Goal: Information Seeking & Learning: Learn about a topic

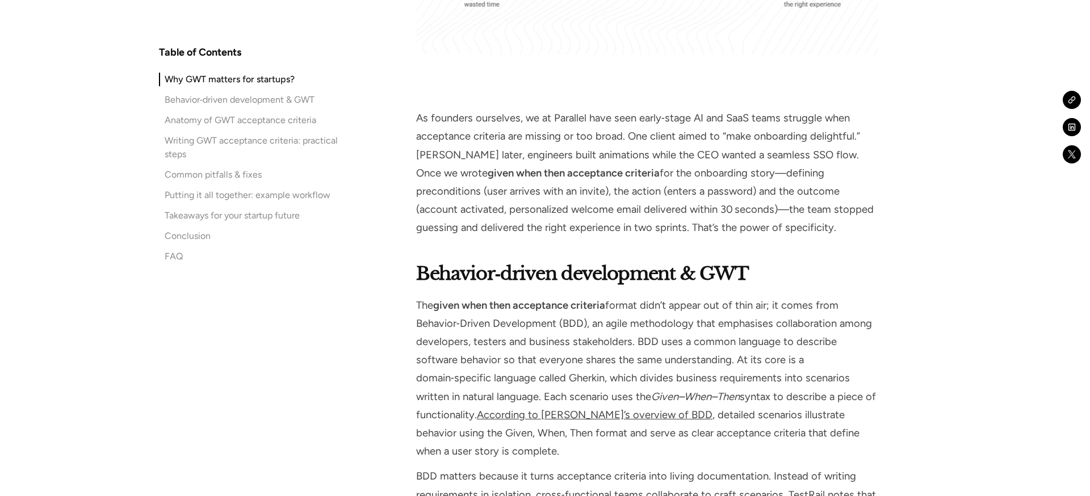
scroll to position [1676, 0]
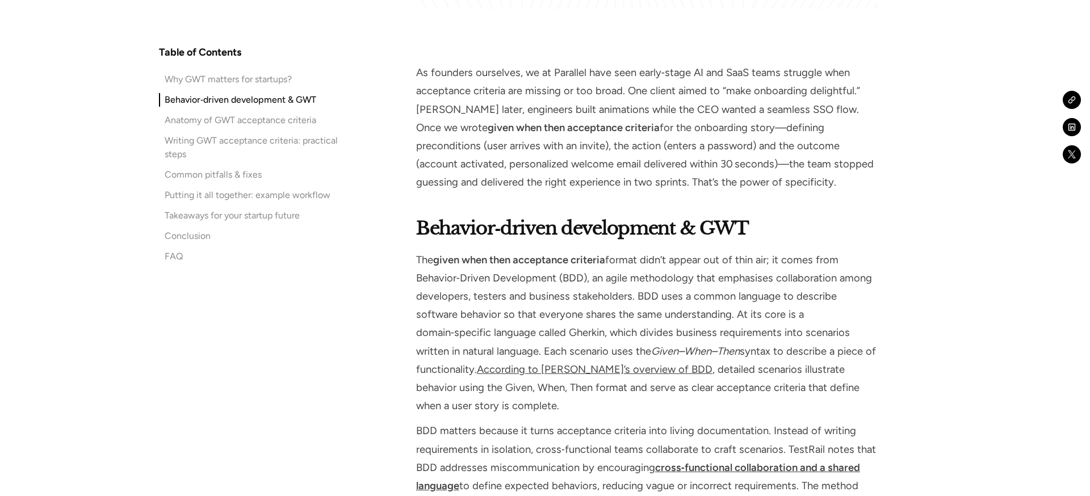
click at [814, 225] on h2 "Behavior‑driven development & GWT" at bounding box center [647, 228] width 462 height 27
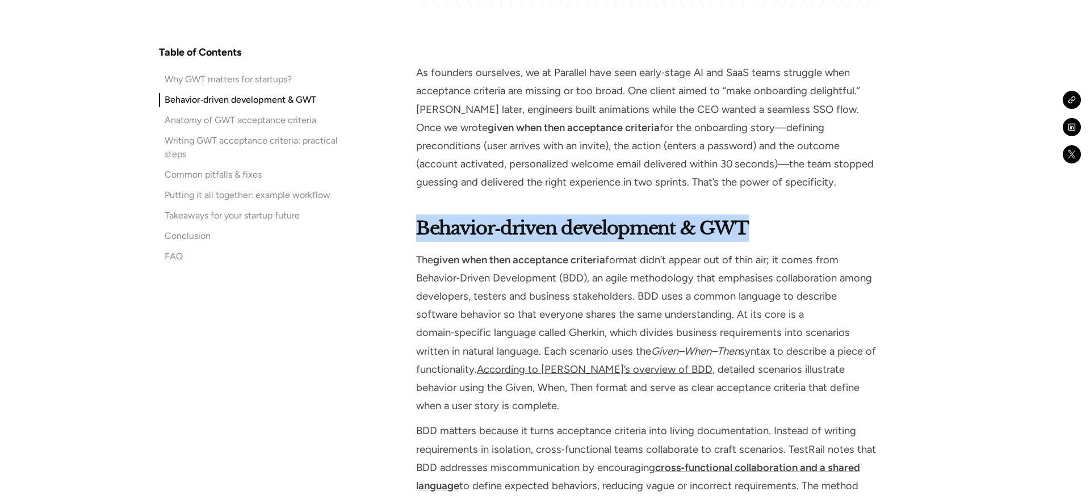
drag, startPoint x: 773, startPoint y: 224, endPoint x: 403, endPoint y: 224, distance: 370.2
copy strong "Behavior‑driven development & GWT"
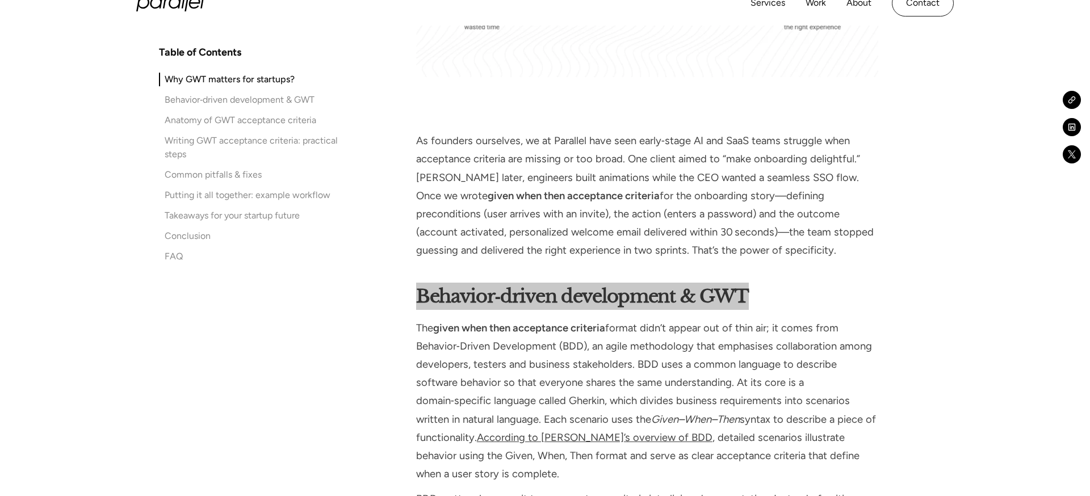
scroll to position [1611, 0]
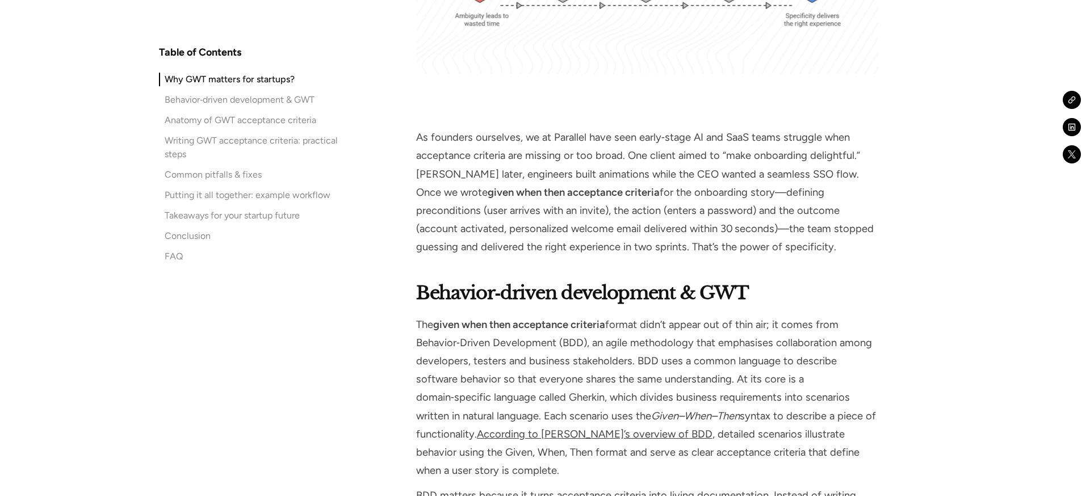
drag, startPoint x: 728, startPoint y: 306, endPoint x: 736, endPoint y: 293, distance: 14.8
click at [728, 306] on h2 "Behavior‑driven development & GWT" at bounding box center [647, 292] width 462 height 27
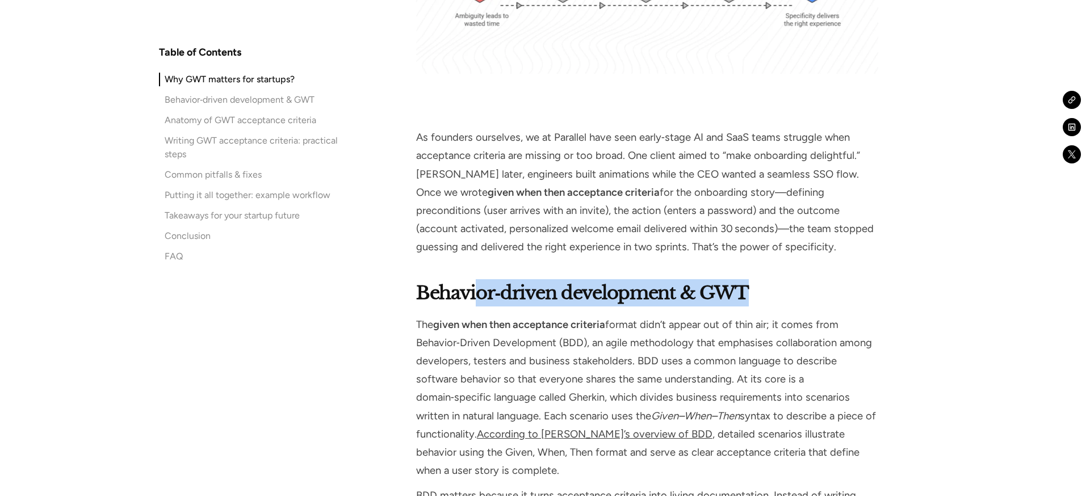
drag, startPoint x: 768, startPoint y: 287, endPoint x: 429, endPoint y: 296, distance: 338.6
click at [474, 294] on h2 "Behavior‑driven development & GWT" at bounding box center [647, 292] width 462 height 27
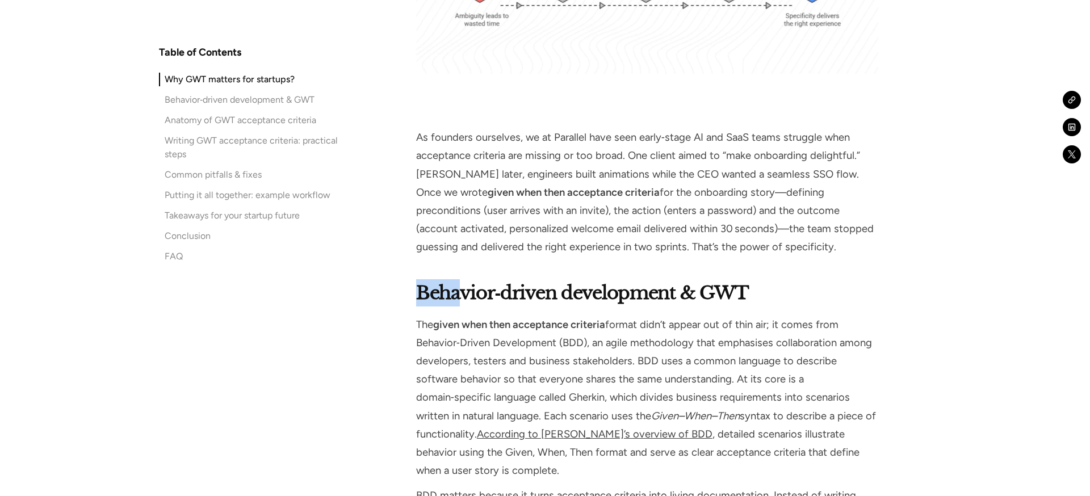
drag, startPoint x: 422, startPoint y: 296, endPoint x: 441, endPoint y: 294, distance: 18.4
click at [464, 294] on strong "Behavior‑driven development & GWT" at bounding box center [582, 293] width 333 height 23
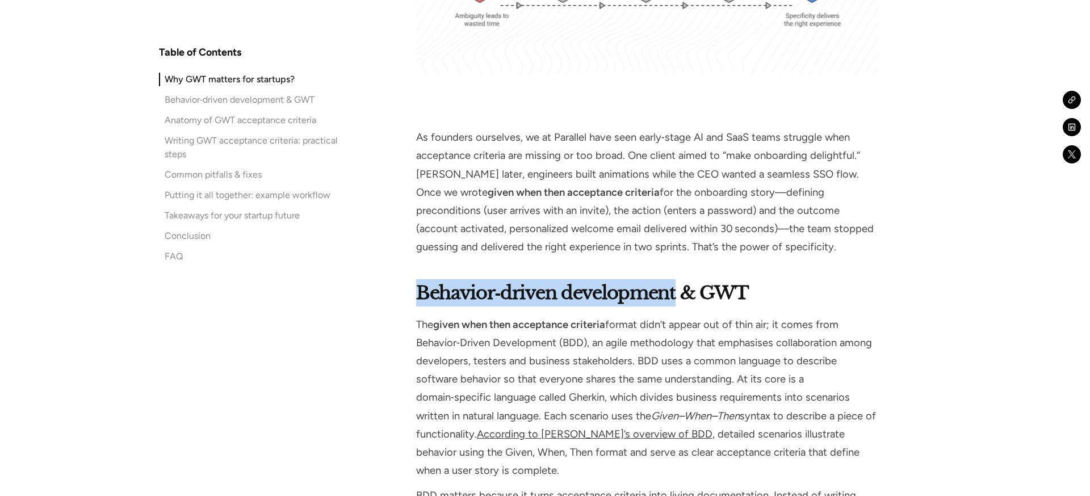
drag, startPoint x: 420, startPoint y: 288, endPoint x: 679, endPoint y: 289, distance: 258.9
copy strong "Behavior‑driven development"
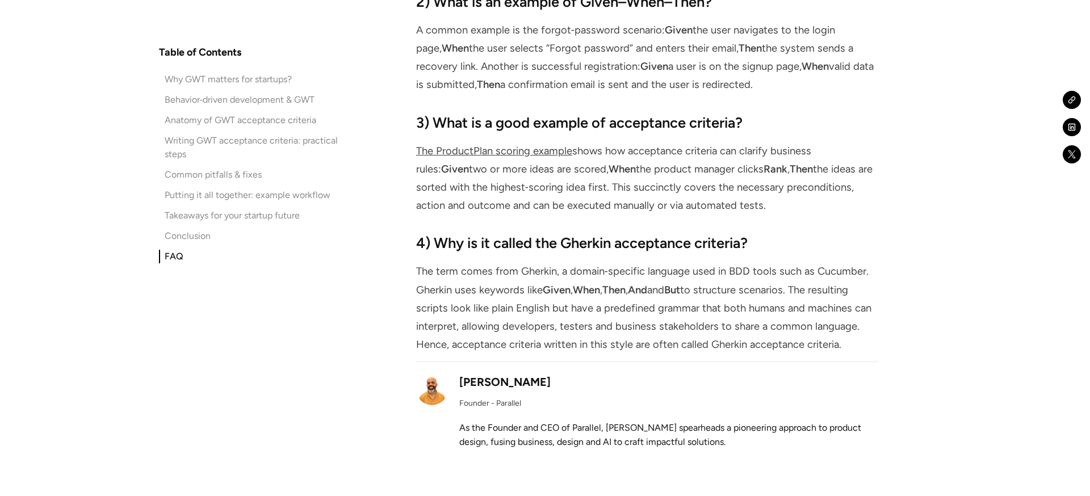
scroll to position [6507, 0]
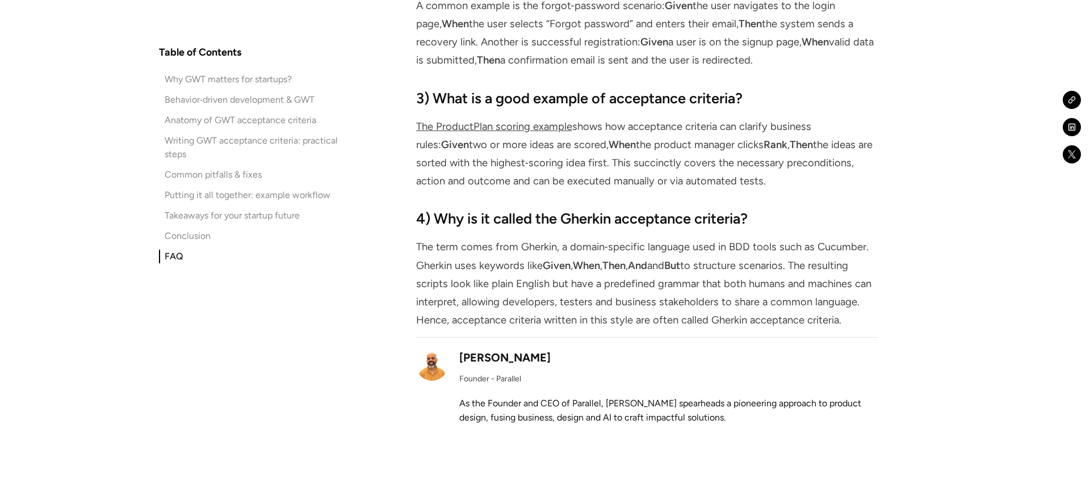
click at [585, 210] on strong "4) Why is it called the Gherkin acceptance criteria?" at bounding box center [582, 218] width 332 height 17
click at [743, 210] on strong "4) Why is it called the Gherkin acceptance criteria?" at bounding box center [582, 218] width 332 height 17
copy strong "Gherkin acceptance criteria?"
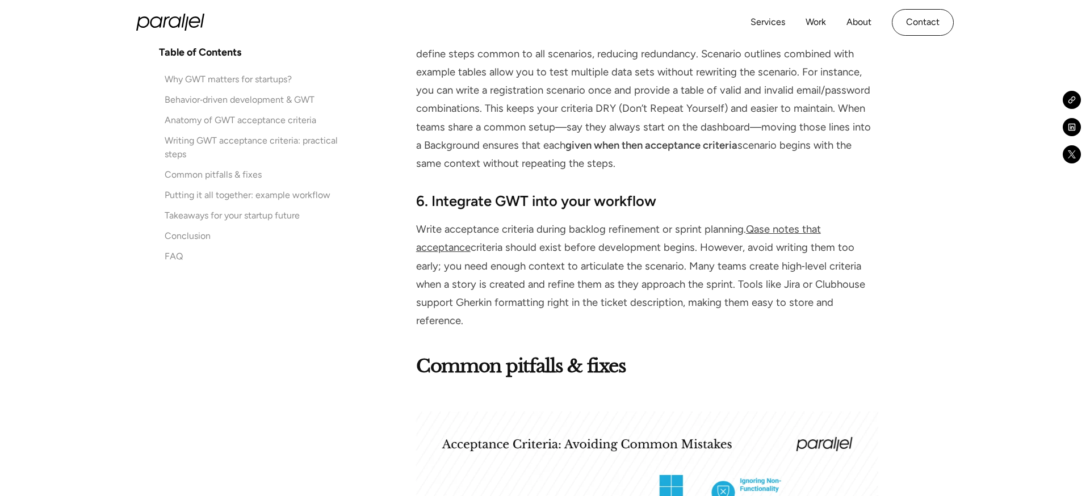
scroll to position [4022, 0]
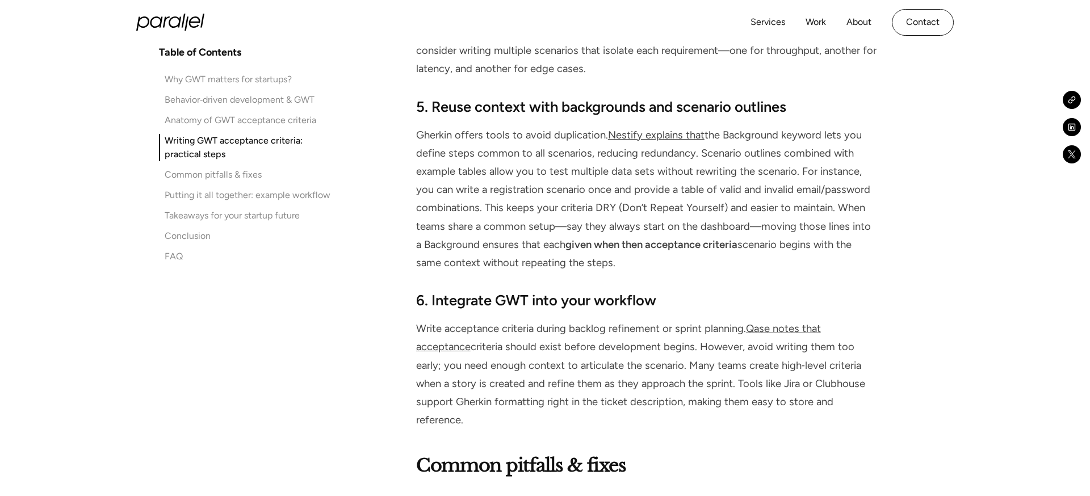
click at [804, 323] on link "Qase notes that acceptance" at bounding box center [618, 338] width 405 height 31
